Goal: Task Accomplishment & Management: Use online tool/utility

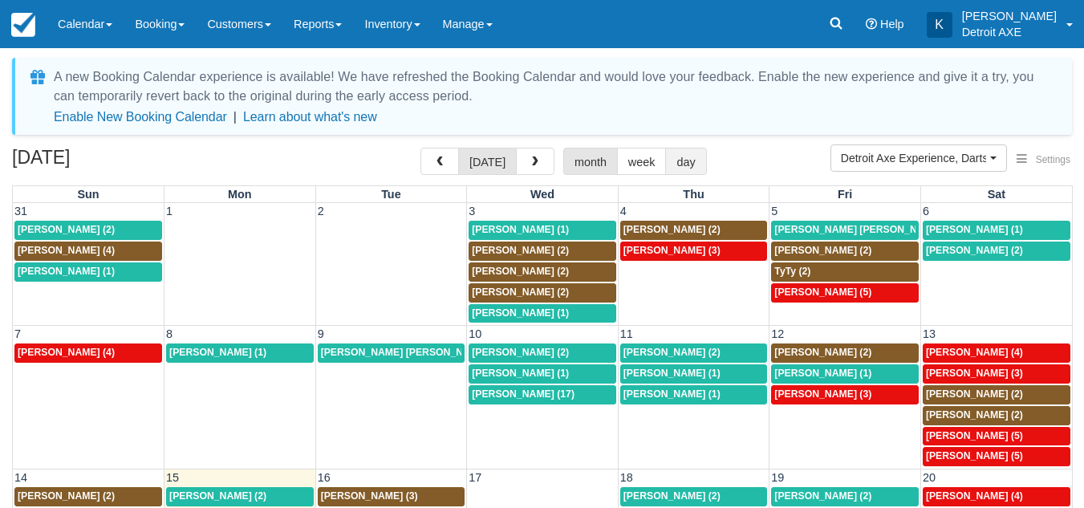
click at [693, 164] on button "day" at bounding box center [685, 161] width 41 height 27
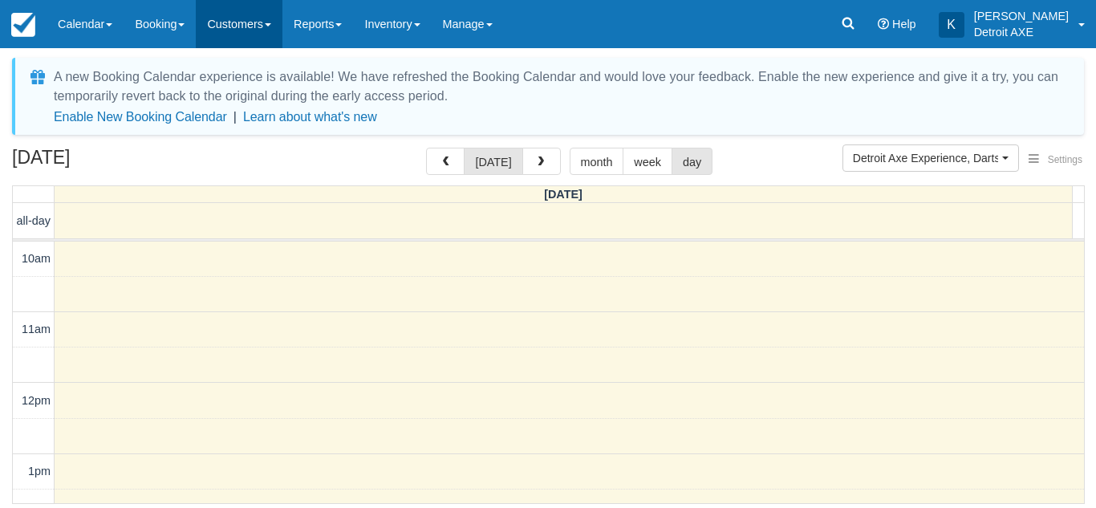
scroll to position [355, 0]
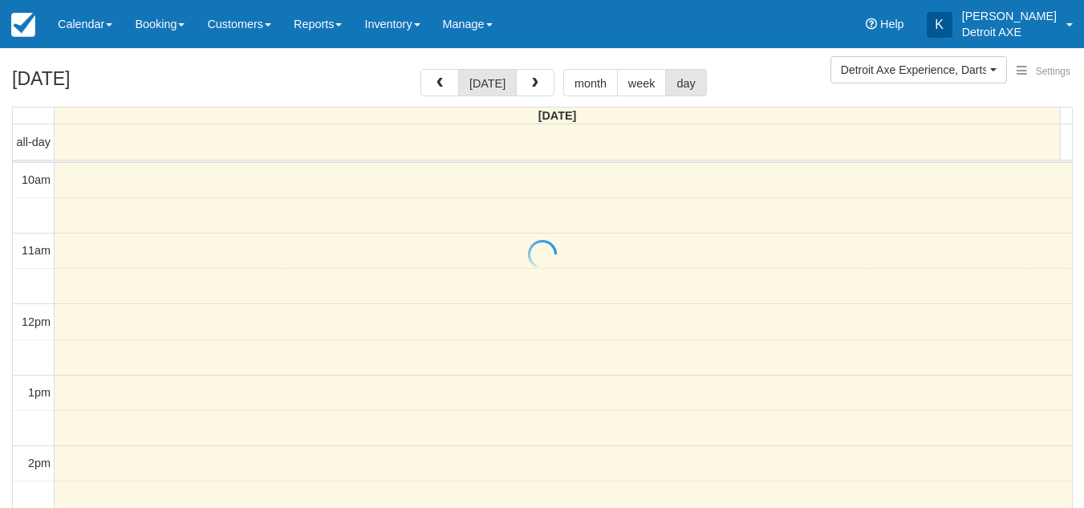
scroll to position [426, 0]
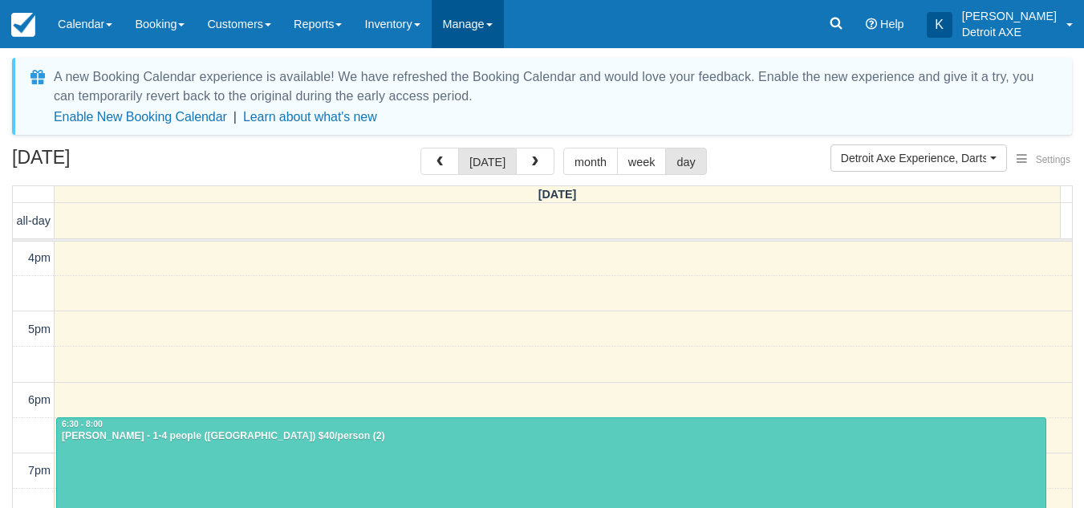
click at [475, 30] on link "Manage" at bounding box center [467, 24] width 72 height 48
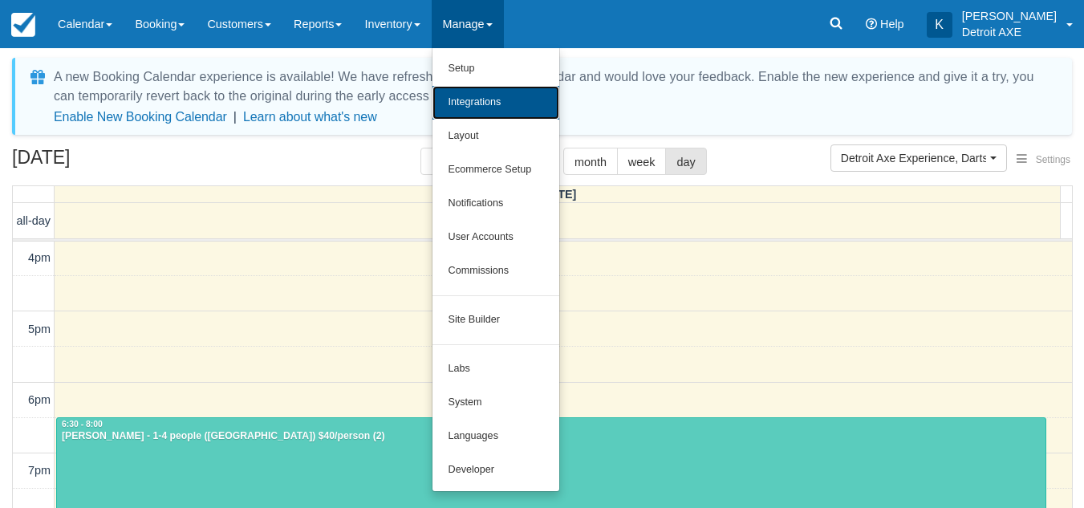
click at [488, 91] on link "Integrations" at bounding box center [495, 103] width 127 height 34
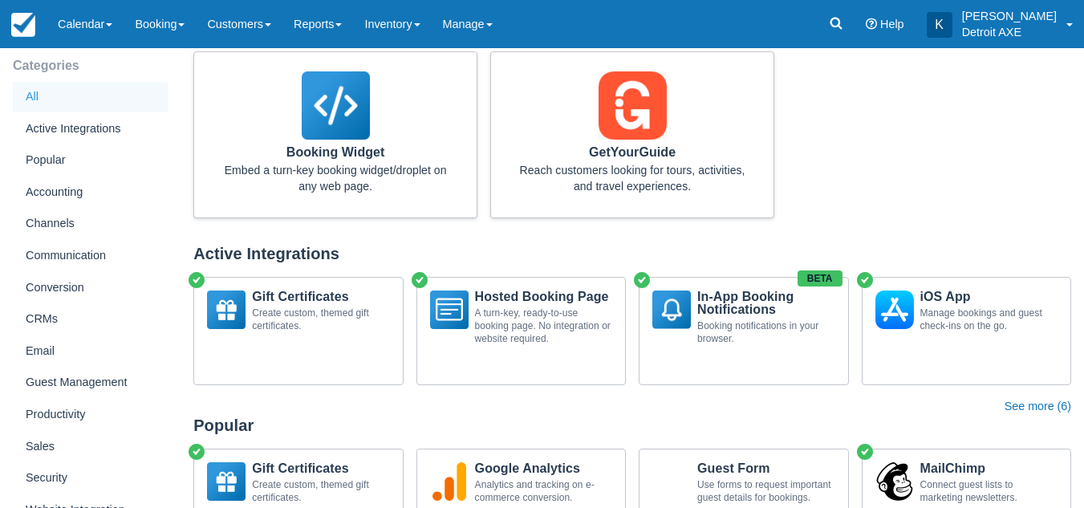
scroll to position [134, 0]
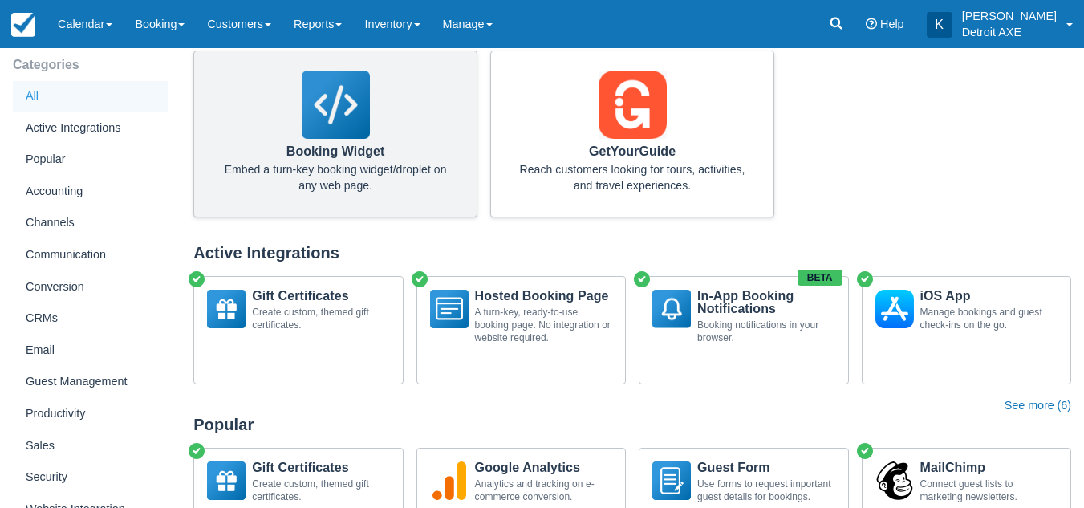
click at [393, 168] on div "Embed a turn-key booking widget/droplet on any web page." at bounding box center [335, 177] width 231 height 32
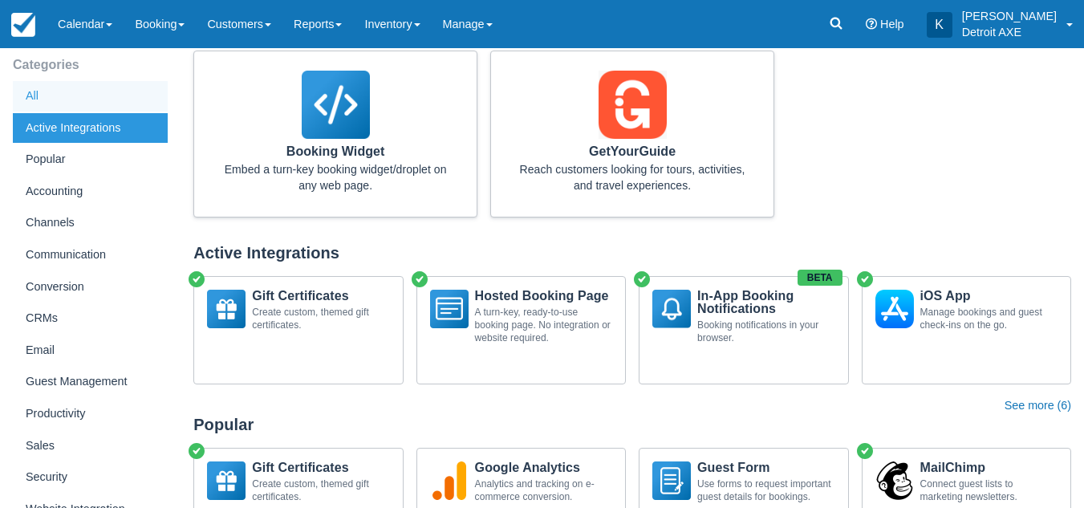
click at [103, 129] on div "Active Integrations" at bounding box center [90, 128] width 155 height 30
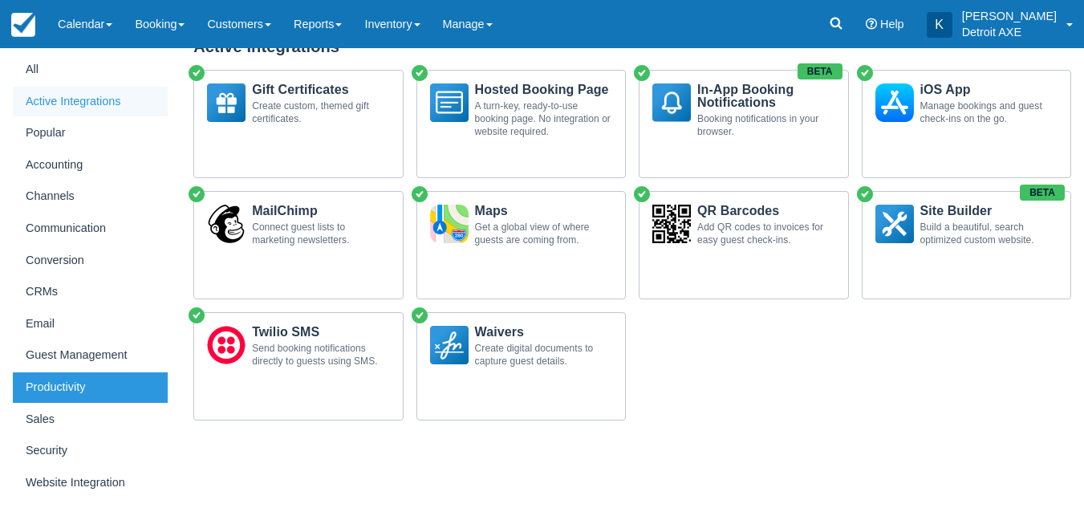
scroll to position [175, 0]
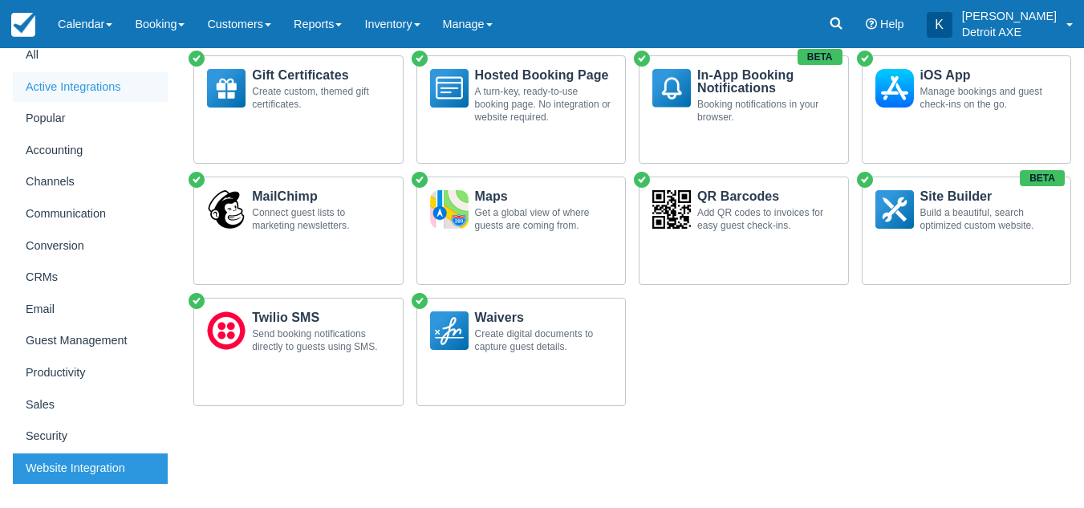
click at [87, 463] on div "Website Integration" at bounding box center [90, 468] width 155 height 30
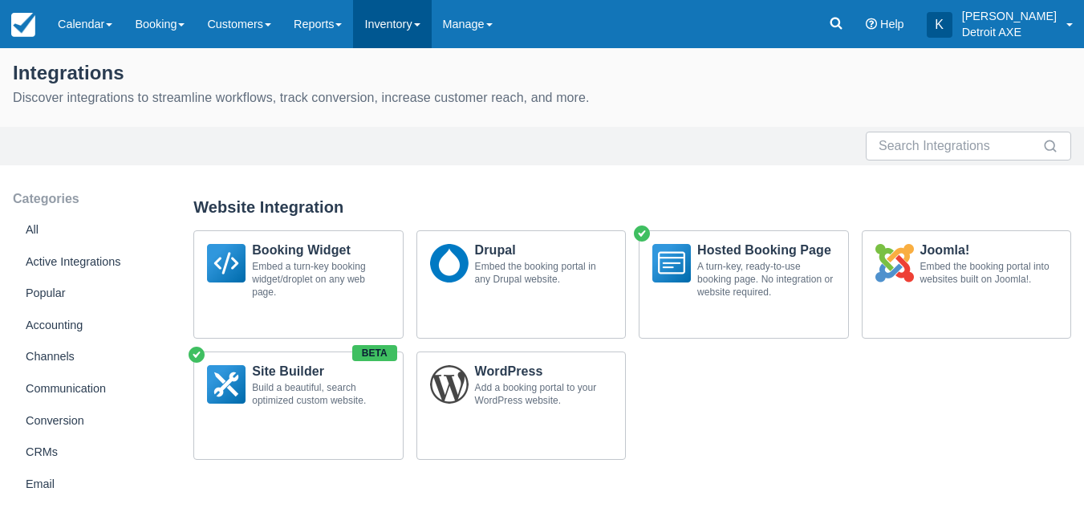
click at [416, 23] on link "Inventory" at bounding box center [392, 24] width 78 height 48
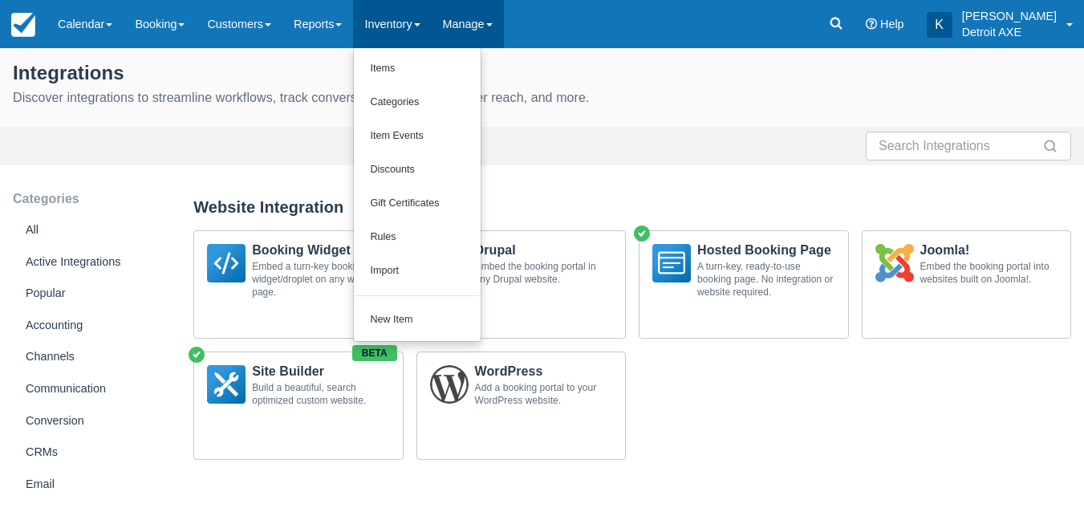
click at [493, 25] on link "Manage" at bounding box center [467, 24] width 72 height 48
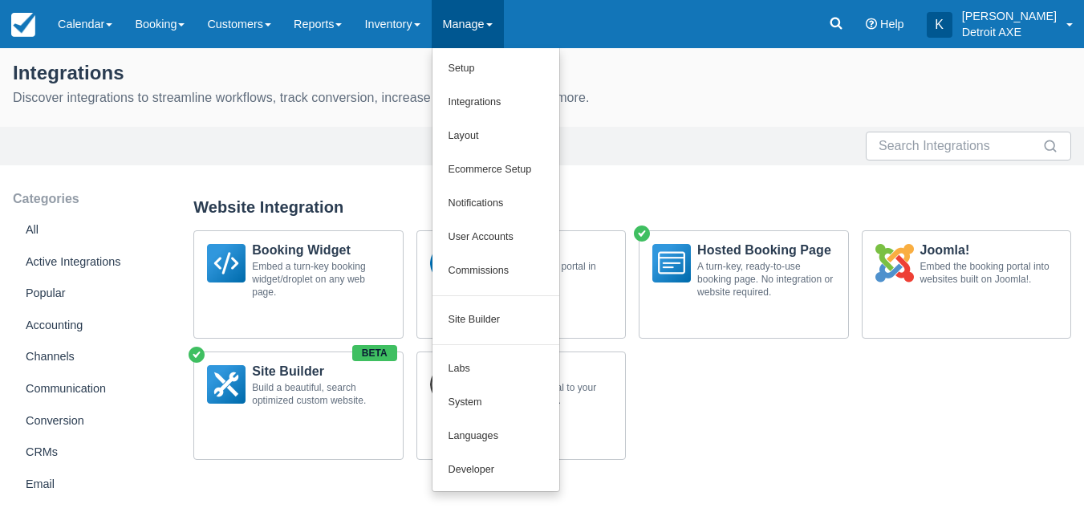
click at [493, 25] on link "Manage" at bounding box center [467, 24] width 72 height 48
